Goal: Information Seeking & Learning: Compare options

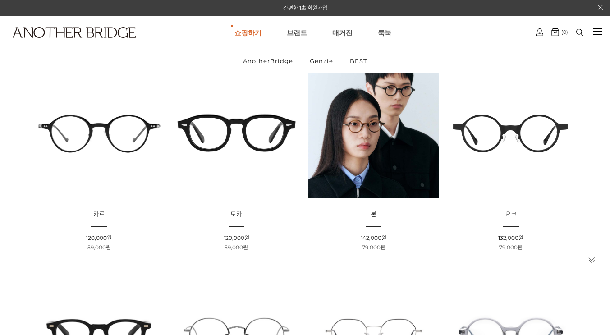
scroll to position [135, 0]
click at [352, 158] on img at bounding box center [374, 132] width 131 height 131
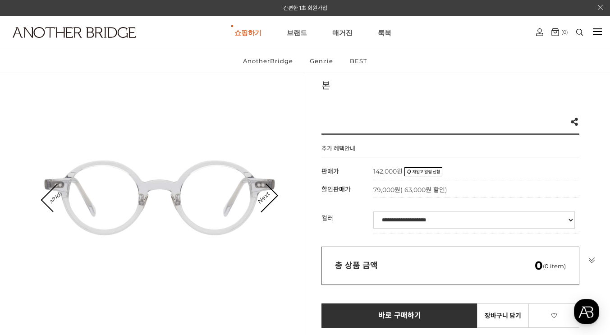
click at [401, 221] on select "**********" at bounding box center [474, 220] width 202 height 17
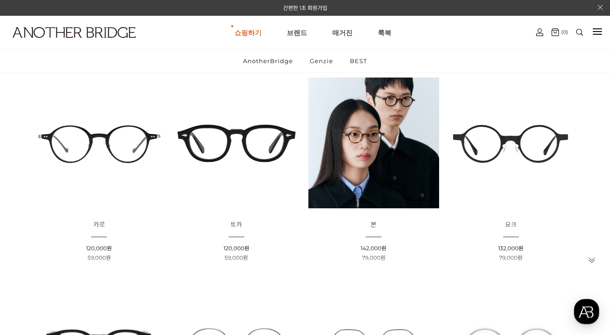
scroll to position [124, 0]
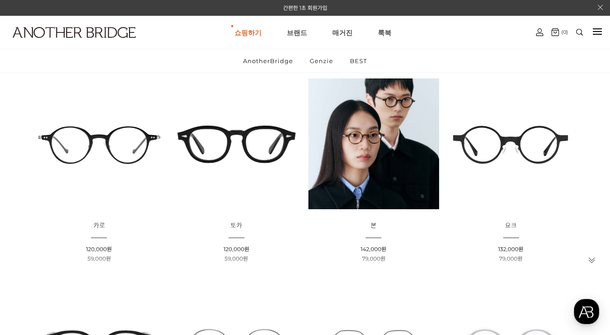
click at [528, 157] on img at bounding box center [511, 143] width 131 height 131
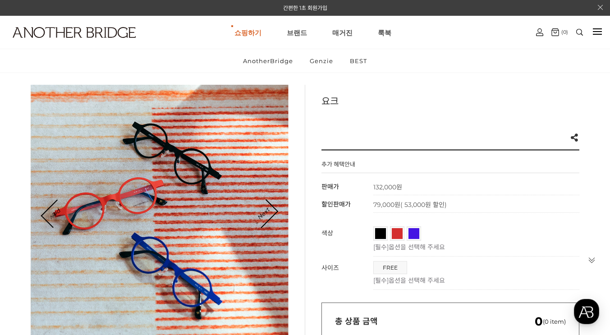
scroll to position [45, 0]
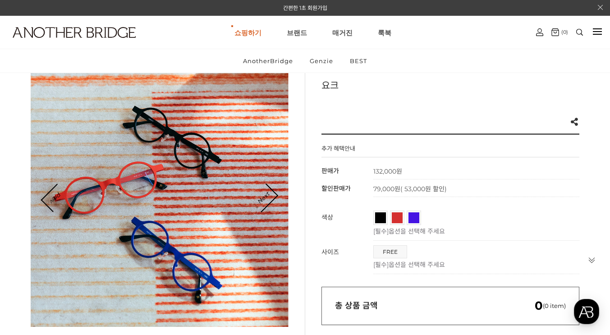
click at [380, 217] on span "블랙" at bounding box center [389, 214] width 28 height 5
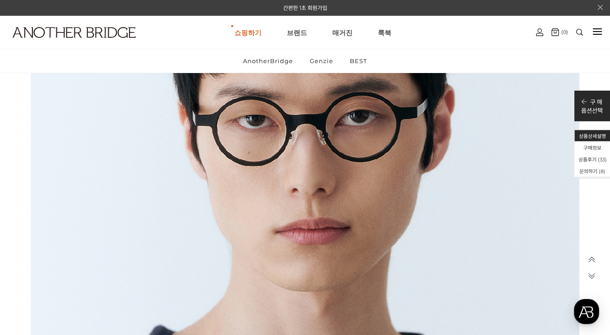
scroll to position [4691, 0]
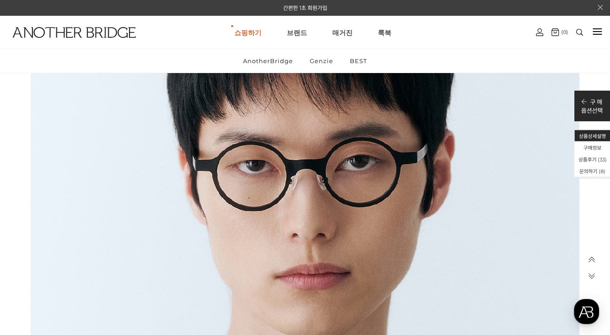
scroll to position [45, 0]
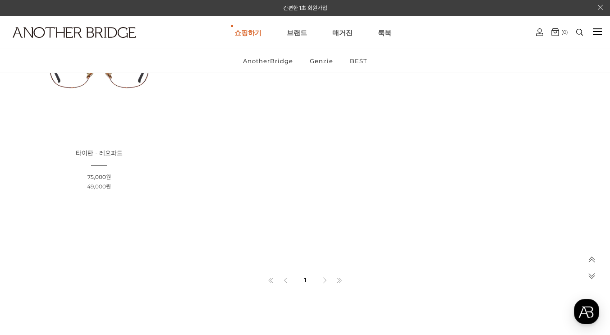
scroll to position [981, 0]
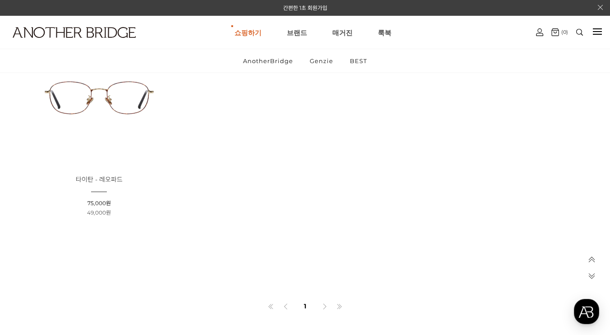
click at [110, 105] on img at bounding box center [99, 97] width 131 height 131
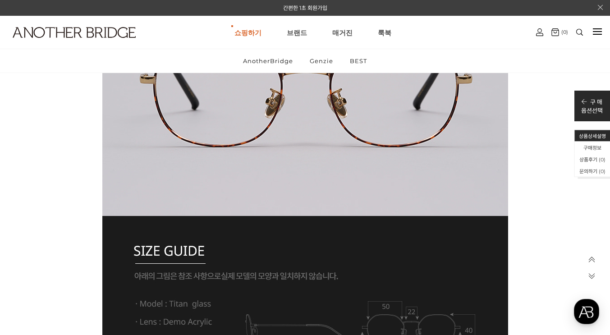
scroll to position [2030, 0]
